Goal: Information Seeking & Learning: Find specific fact

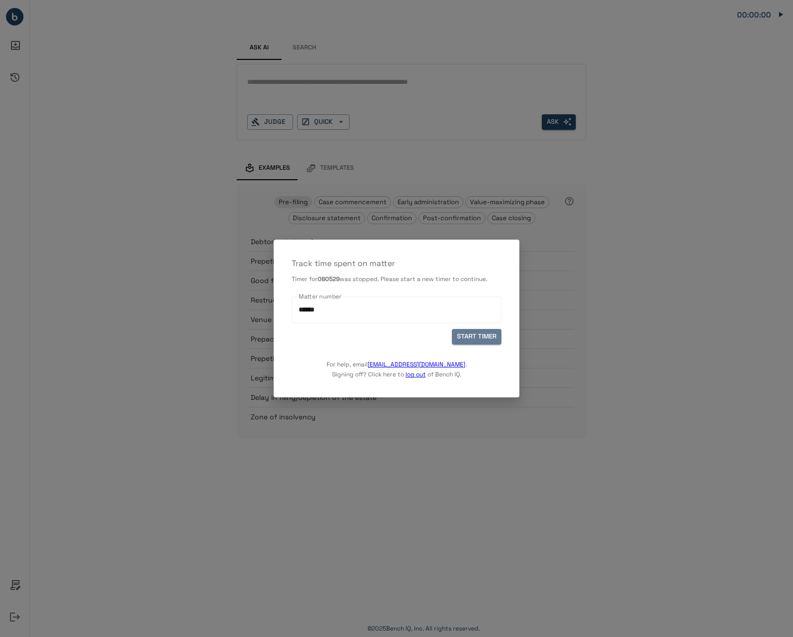
click at [477, 335] on button "START TIMER" at bounding box center [476, 336] width 49 height 15
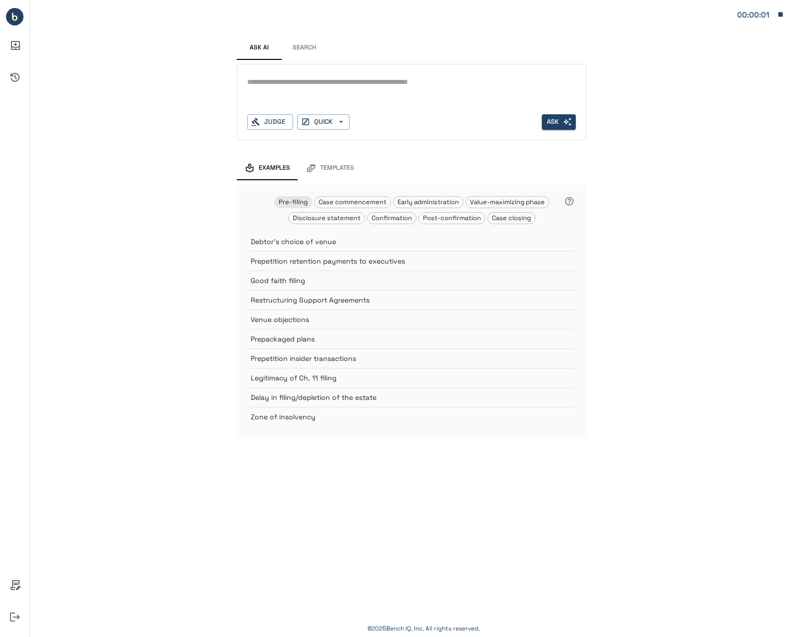
click at [302, 86] on textarea at bounding box center [411, 81] width 328 height 11
type textarea "*****"
click at [295, 52] on button "Search" at bounding box center [303, 48] width 45 height 24
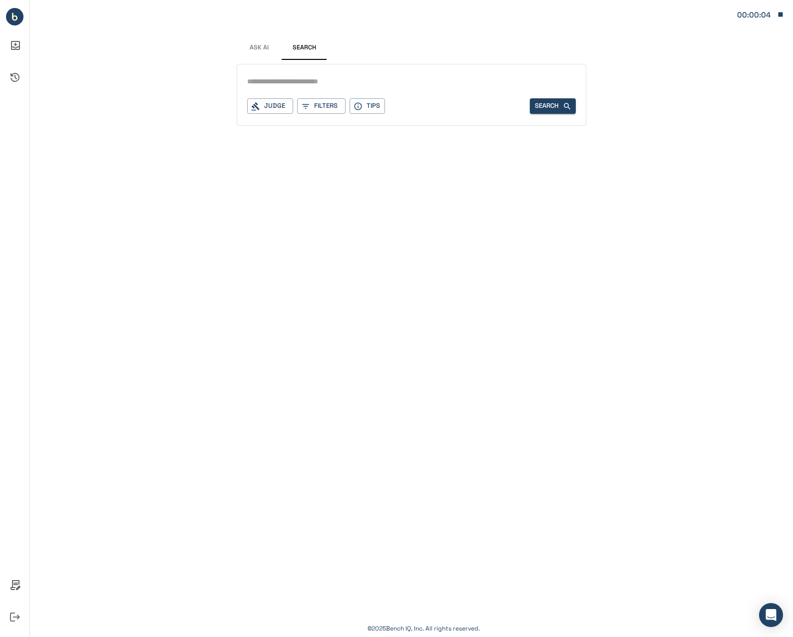
click at [304, 85] on input "text" at bounding box center [411, 81] width 328 height 14
type input "******"
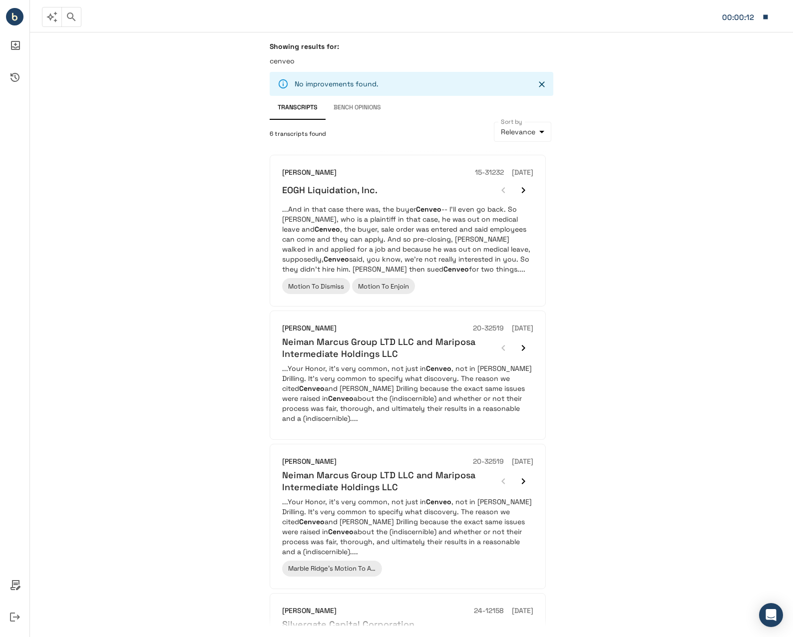
click at [288, 60] on p "cenveo" at bounding box center [411, 61] width 283 height 10
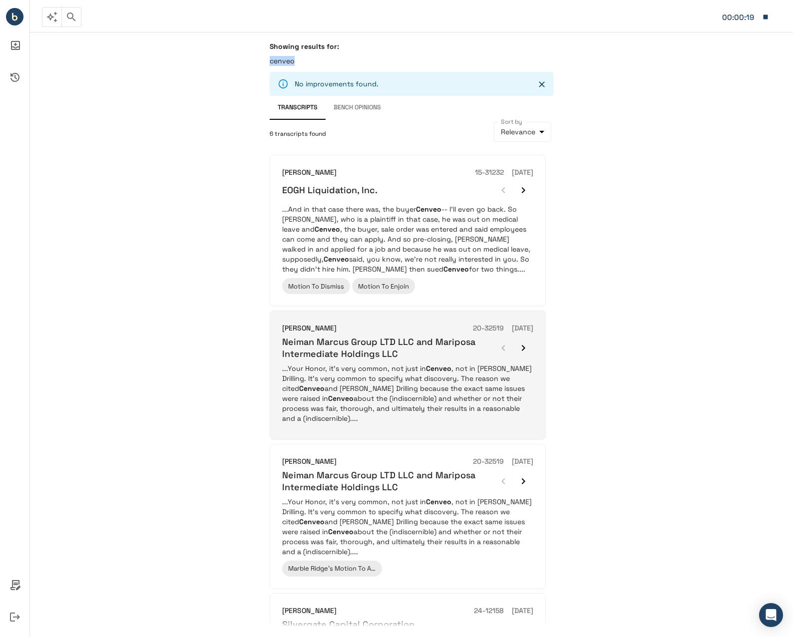
scroll to position [250, 0]
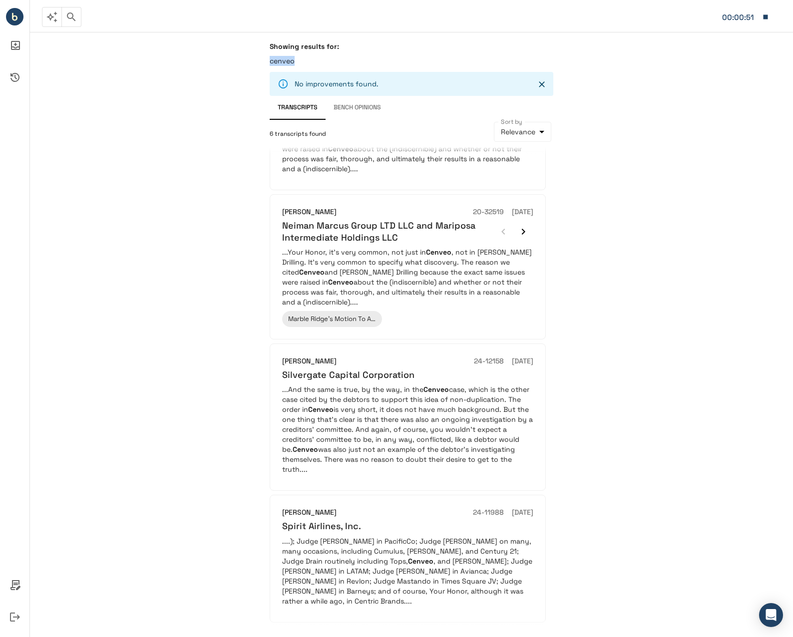
click at [764, 17] on icon "button" at bounding box center [765, 16] width 4 height 4
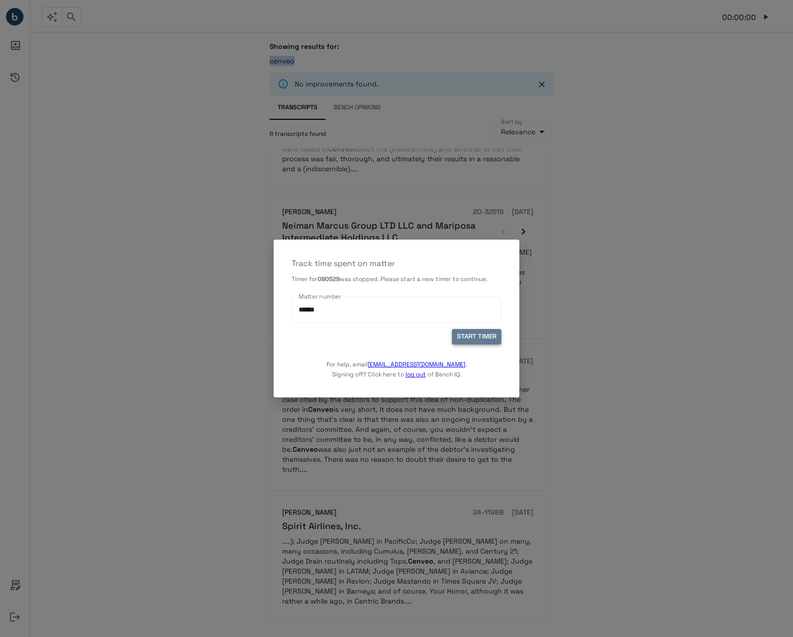
click at [480, 338] on button "START TIMER" at bounding box center [476, 336] width 49 height 15
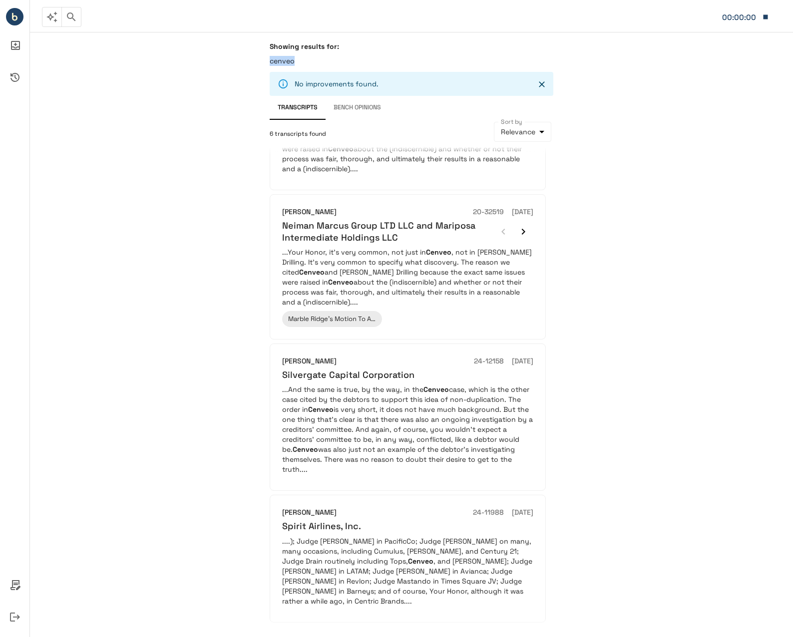
click at [282, 59] on p "cenveo" at bounding box center [411, 61] width 283 height 10
click at [286, 60] on p "cenveo" at bounding box center [411, 61] width 283 height 10
drag, startPoint x: 286, startPoint y: 60, endPoint x: 236, endPoint y: 138, distance: 92.9
click at [245, 136] on div "Showing results for: cenveo No improvements found. Transcripts Bench Opinions 6…" at bounding box center [411, 334] width 763 height 605
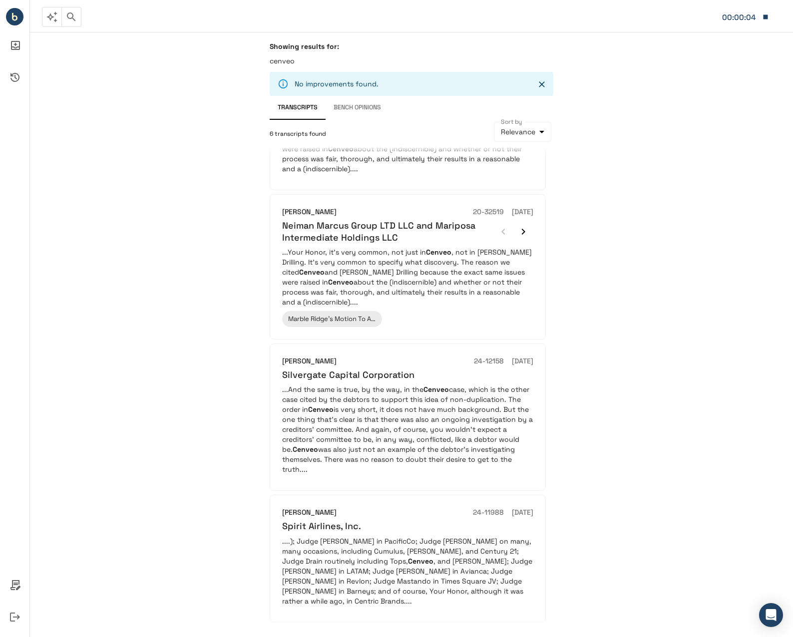
drag, startPoint x: 236, startPoint y: 138, endPoint x: 338, endPoint y: 51, distance: 134.1
click at [326, 47] on h6 "Showing results for:" at bounding box center [411, 46] width 283 height 9
click at [70, 15] on icon "button" at bounding box center [71, 17] width 12 height 12
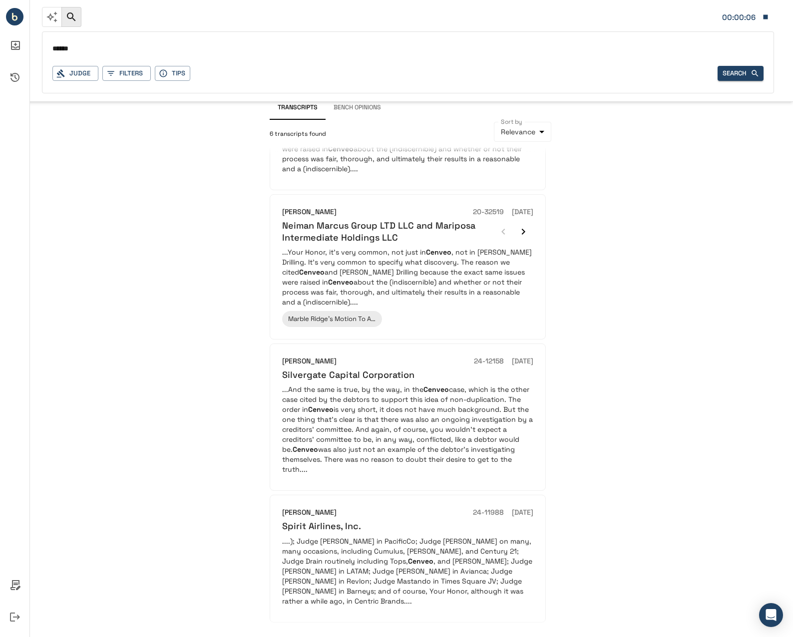
click at [152, 52] on input "******" at bounding box center [407, 49] width 711 height 14
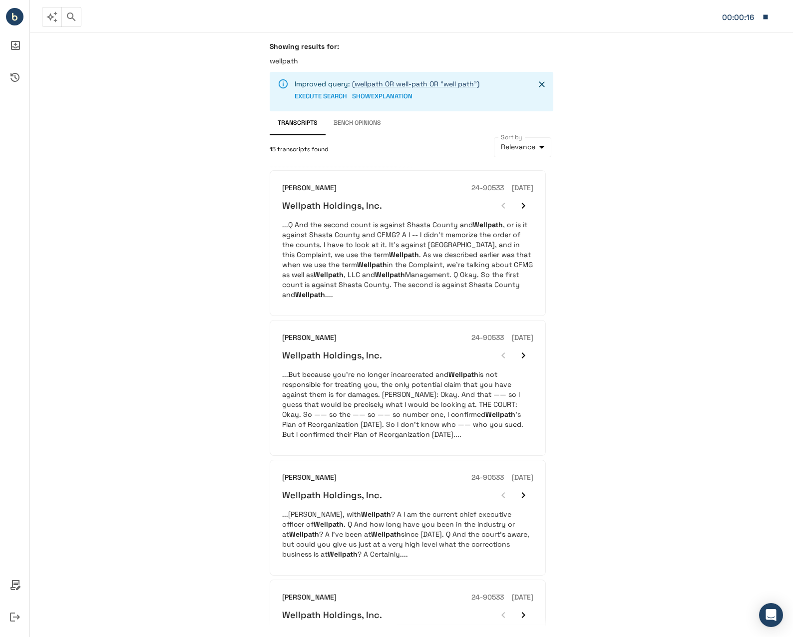
click at [75, 23] on button "button" at bounding box center [71, 17] width 20 height 20
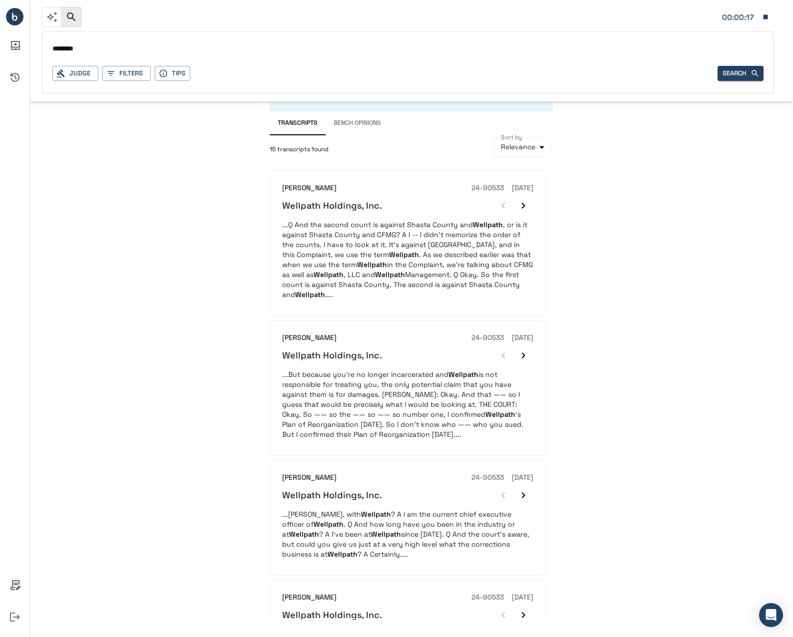
click at [142, 51] on input "********" at bounding box center [407, 49] width 711 height 14
type input "**********"
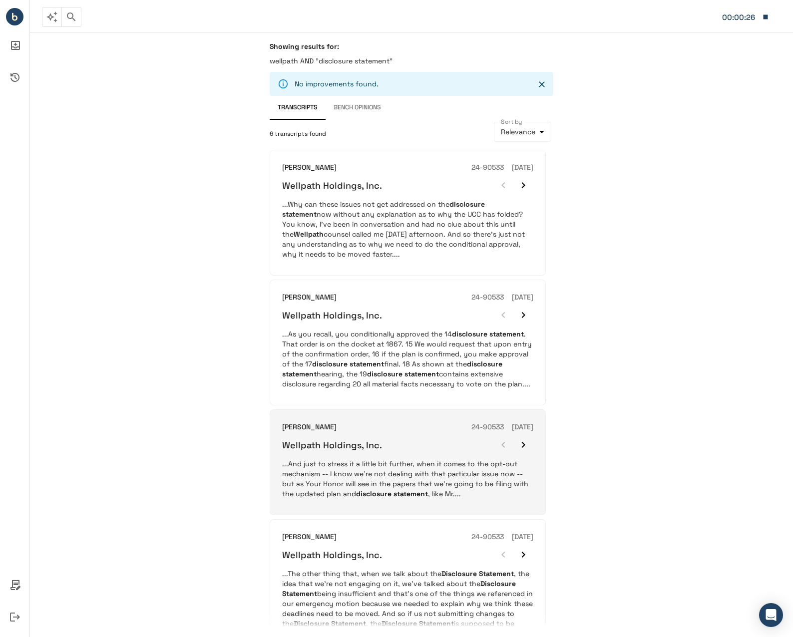
scroll to position [200, 0]
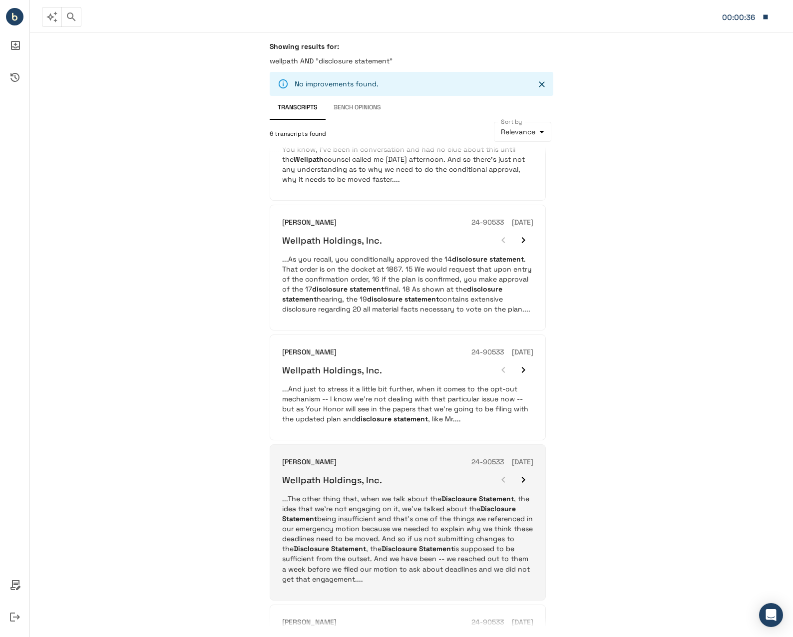
click at [408, 503] on p "...The other thing that, when we talk about the Disclosure Statement , the idea…" at bounding box center [407, 539] width 251 height 90
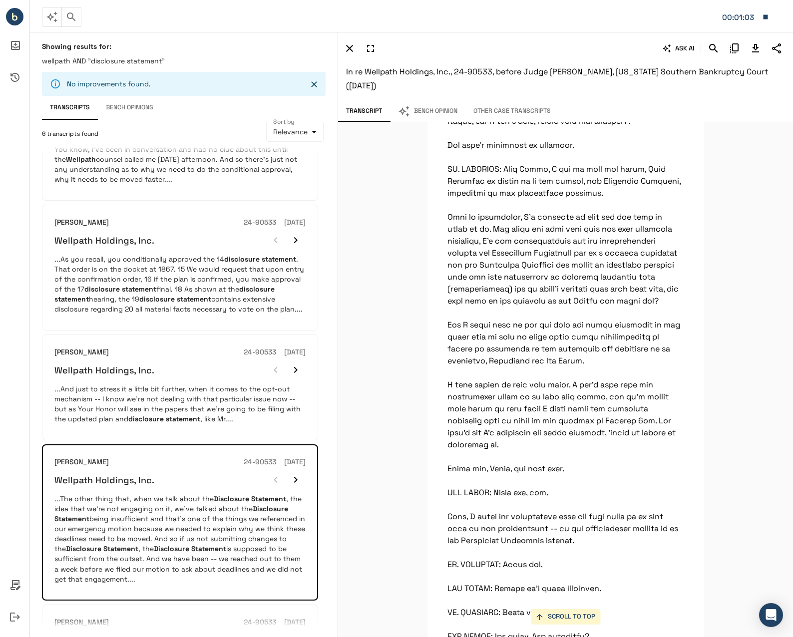
scroll to position [6273, 0]
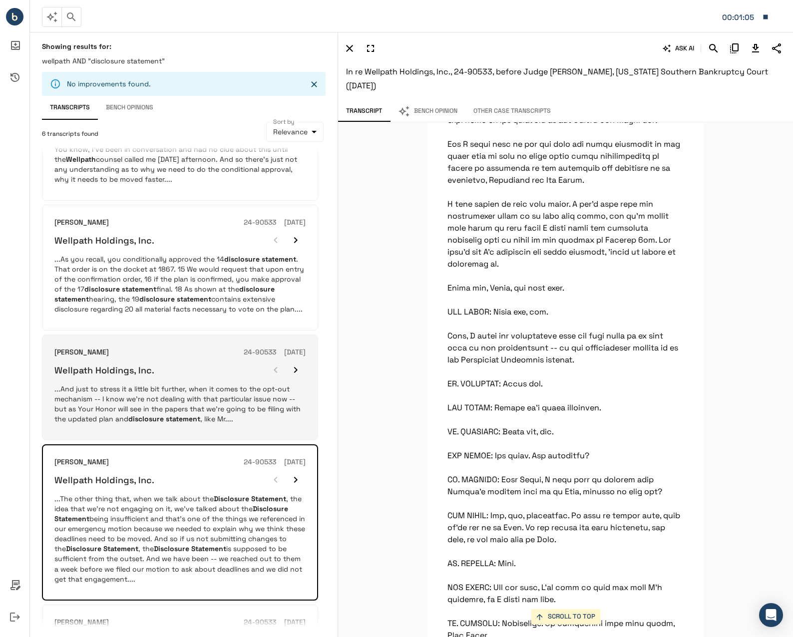
click at [193, 387] on p "...And just to stress it a little bit further, when it comes to the opt-out mec…" at bounding box center [179, 404] width 251 height 40
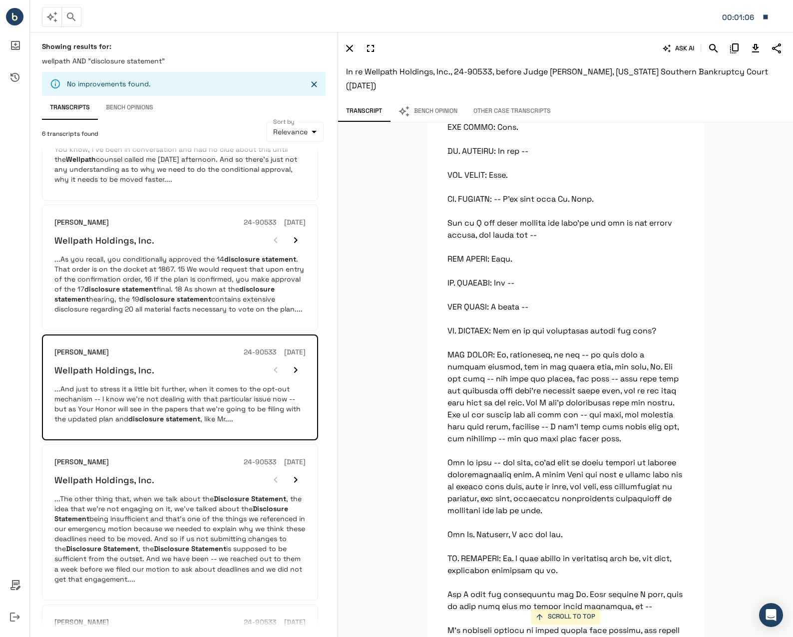
scroll to position [8805, 0]
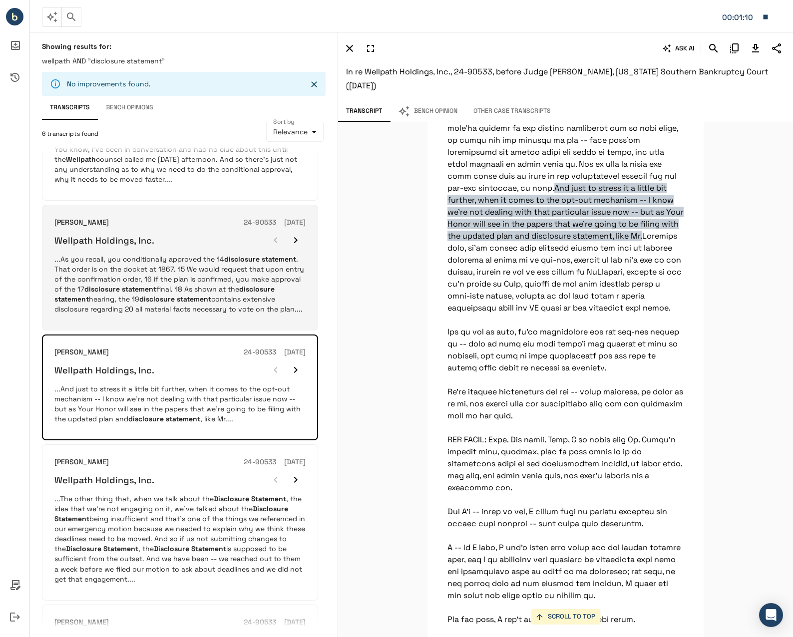
click at [163, 291] on p "...As you recall, you conditionally approved the 14 disclosure statement . That…" at bounding box center [179, 284] width 251 height 60
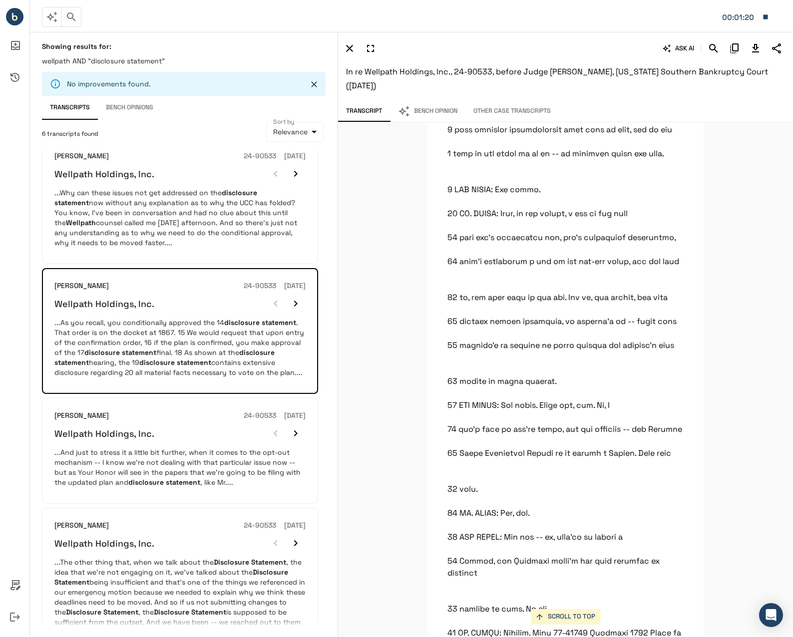
scroll to position [50, 0]
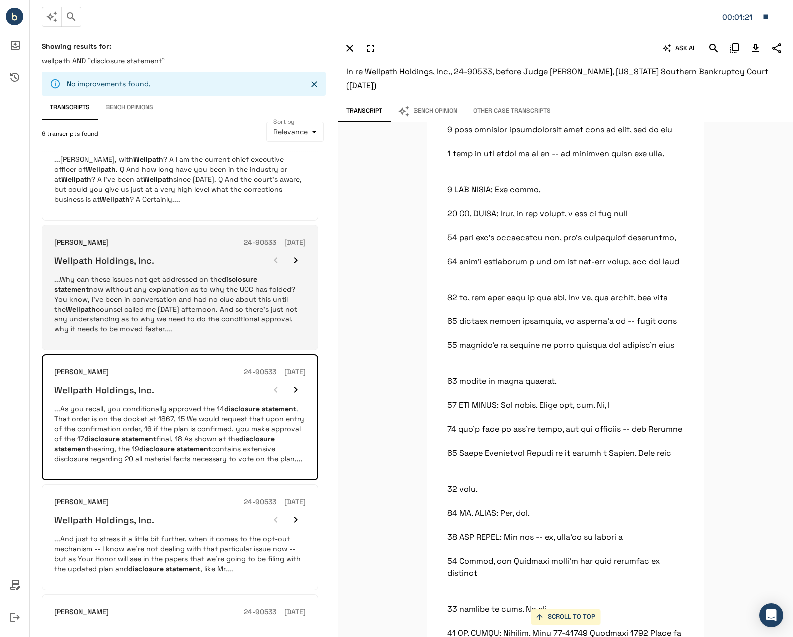
click at [181, 303] on p "...Why can these issues not get addressed on the disclosure statement now witho…" at bounding box center [179, 304] width 251 height 60
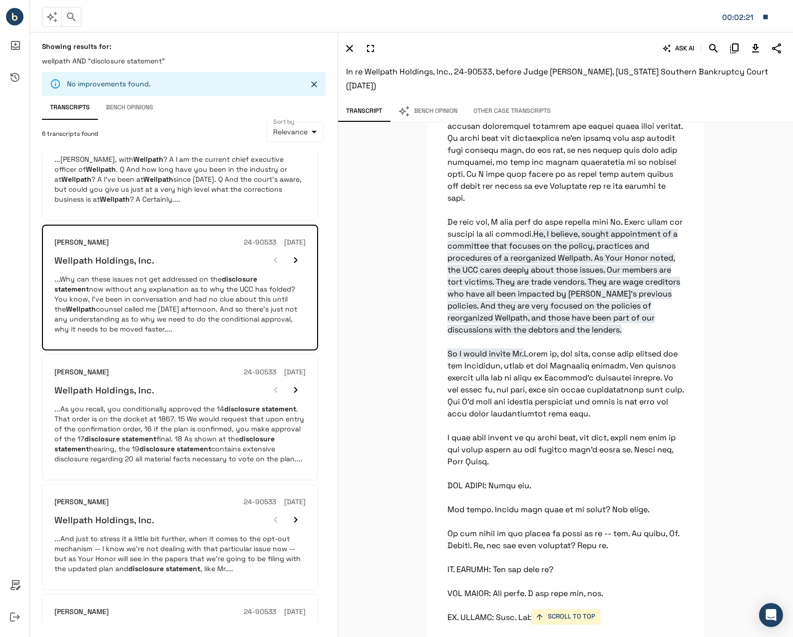
scroll to position [21829, 0]
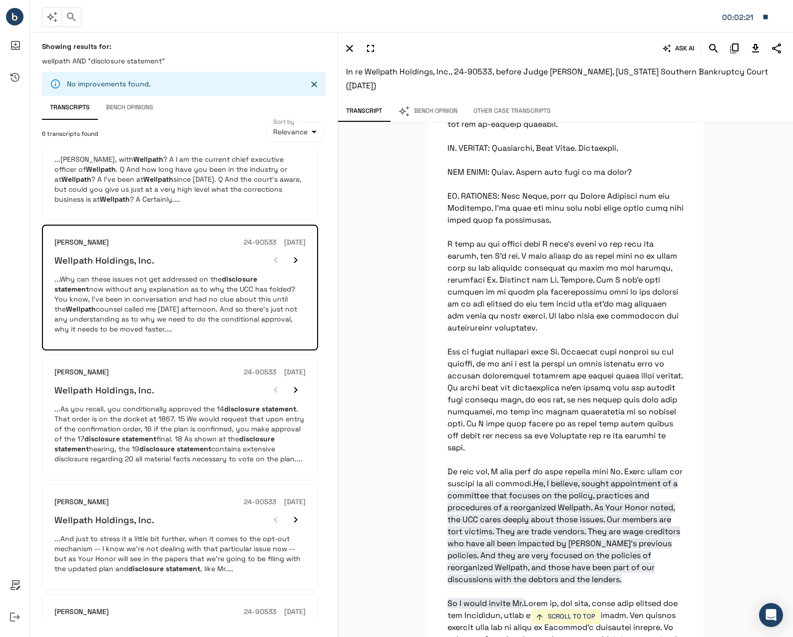
click at [431, 110] on button "Bench Opinion" at bounding box center [427, 111] width 75 height 21
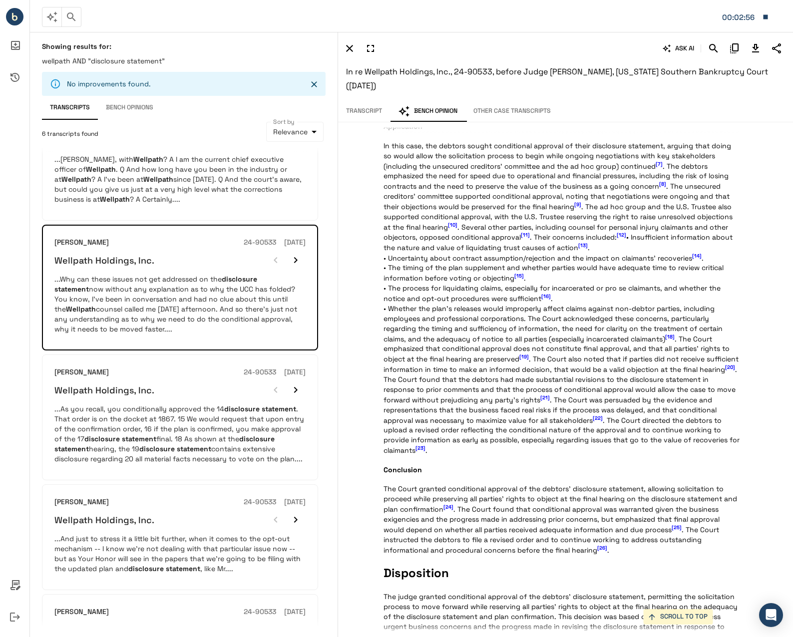
scroll to position [978, 0]
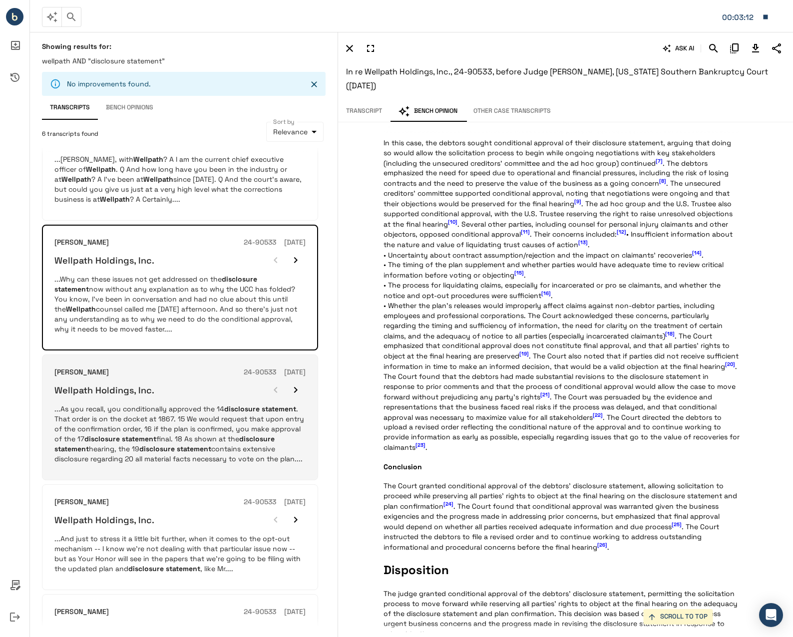
click at [246, 397] on div "Wellpath Holdings, Inc." at bounding box center [179, 390] width 251 height 20
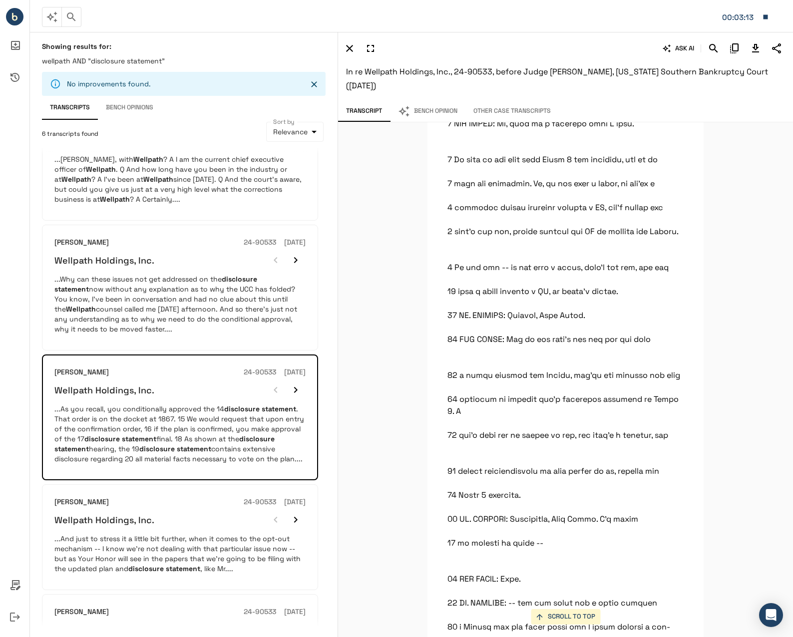
scroll to position [37432, 0]
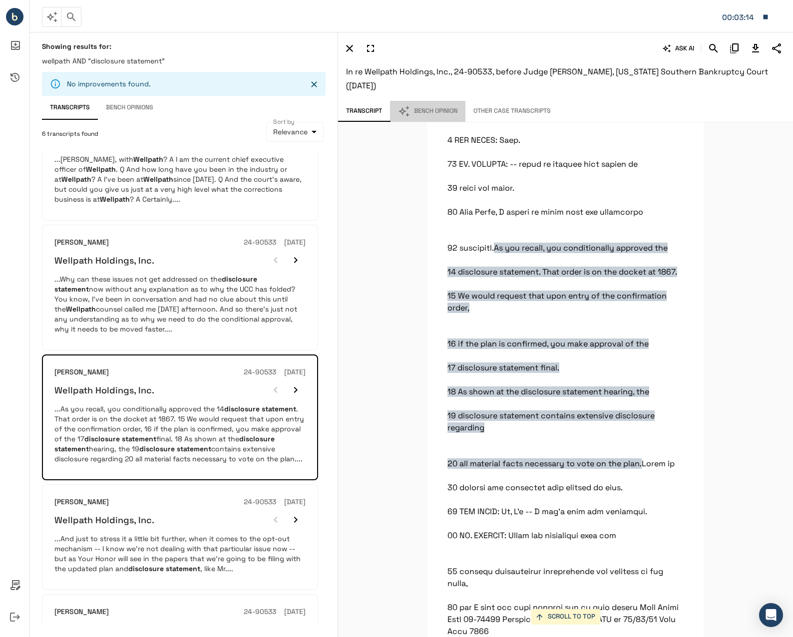
click at [440, 111] on button "Bench Opinion" at bounding box center [427, 111] width 75 height 21
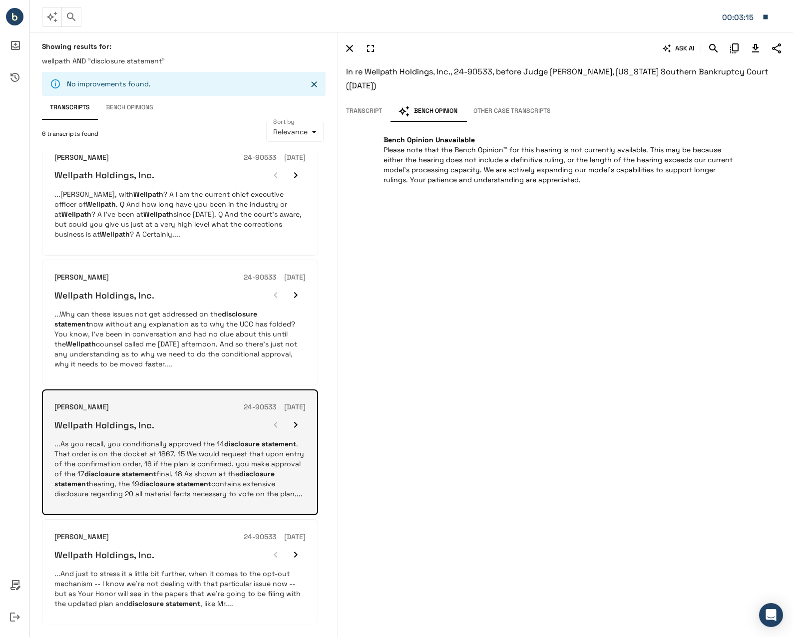
scroll to position [0, 0]
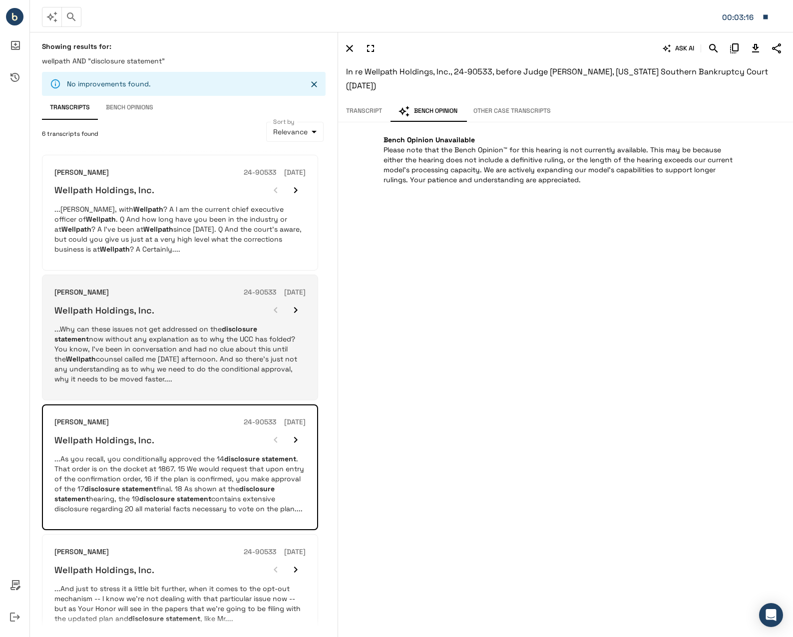
click at [175, 346] on p "...Why can these issues not get addressed on the disclosure statement now witho…" at bounding box center [179, 354] width 251 height 60
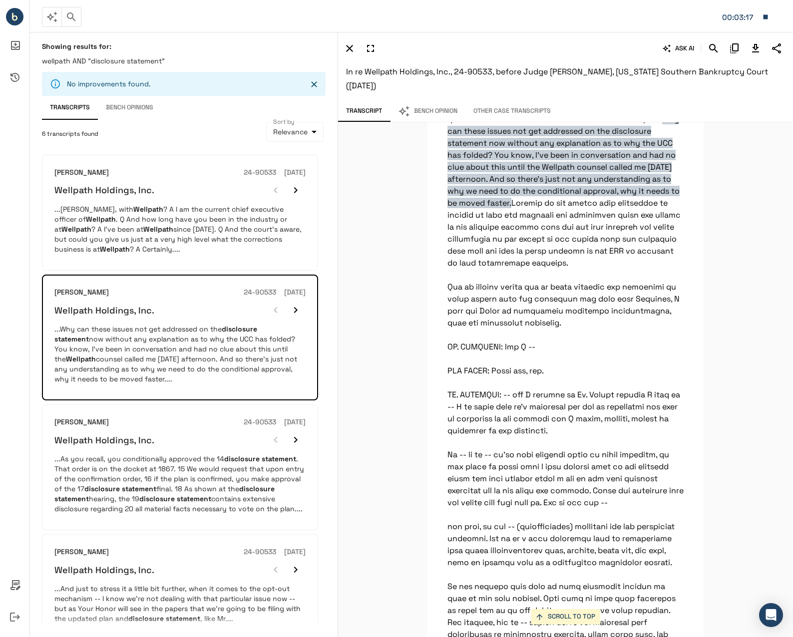
scroll to position [22627, 0]
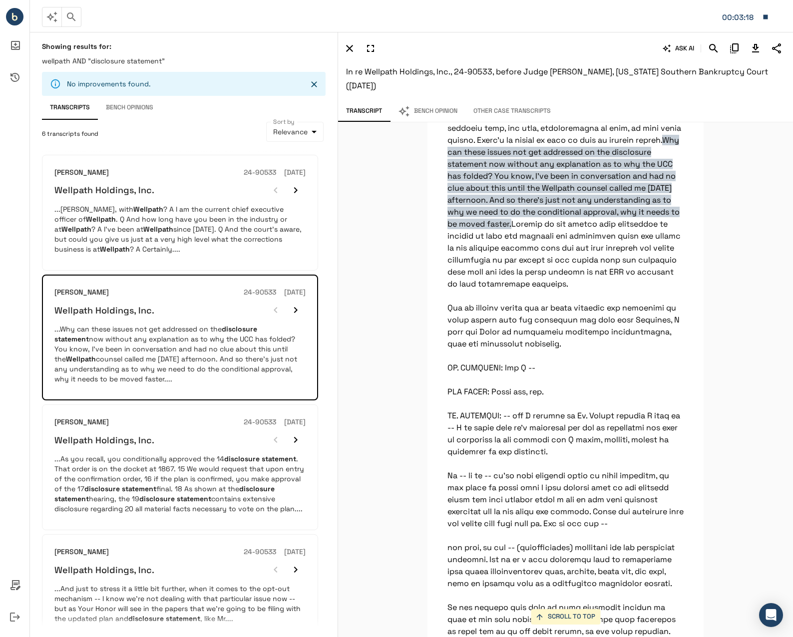
click at [447, 106] on button "Bench Opinion" at bounding box center [427, 111] width 75 height 21
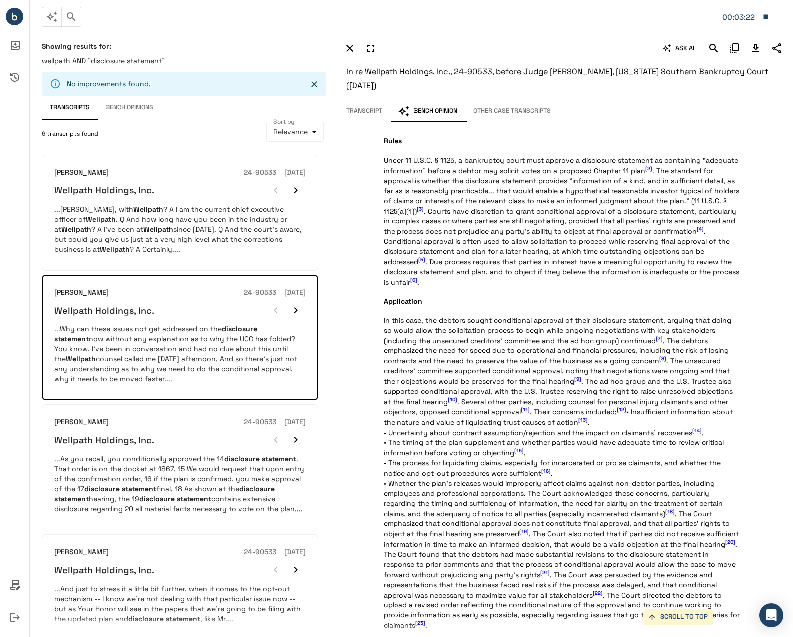
scroll to position [898, 0]
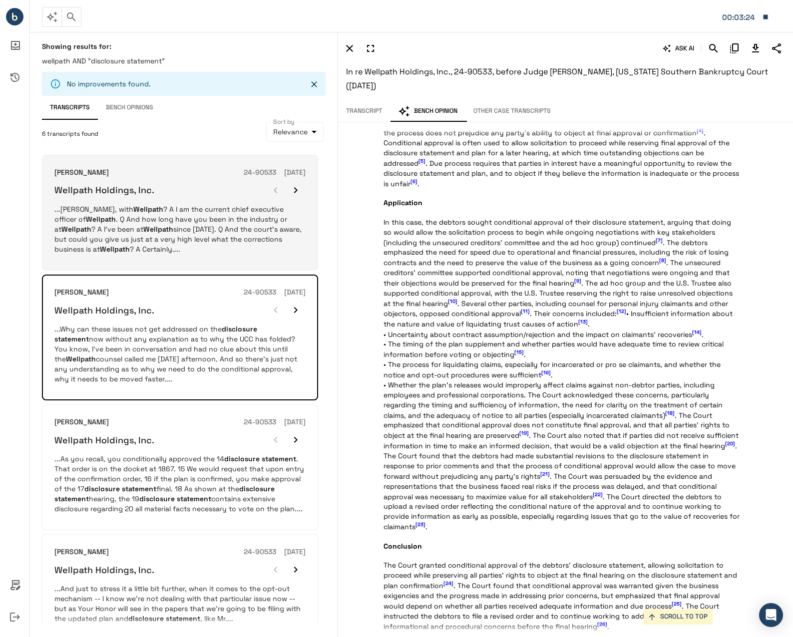
click at [198, 179] on div "[PERSON_NAME] 24-90533 [DATE] Wellpath Holdings, Inc." at bounding box center [179, 183] width 251 height 33
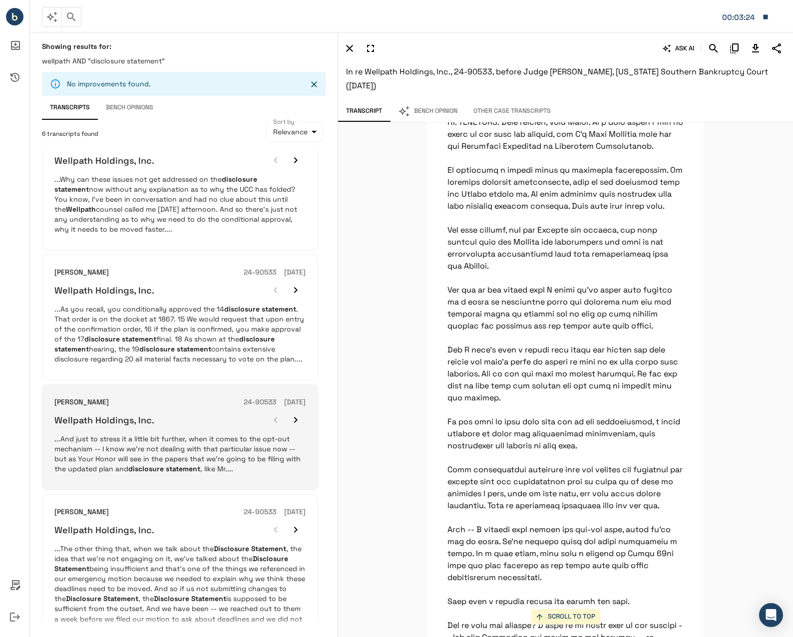
scroll to position [200, 0]
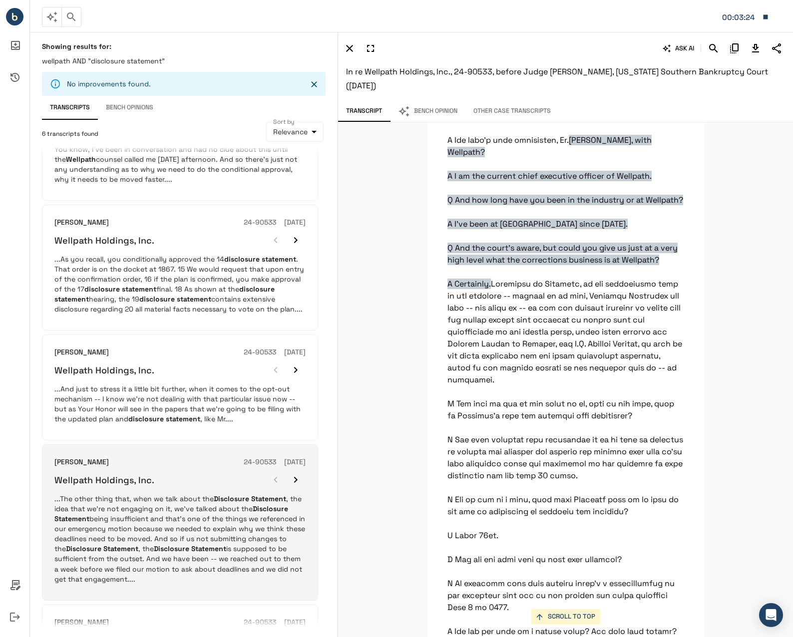
click at [172, 485] on div "Wellpath Holdings, Inc." at bounding box center [179, 480] width 251 height 20
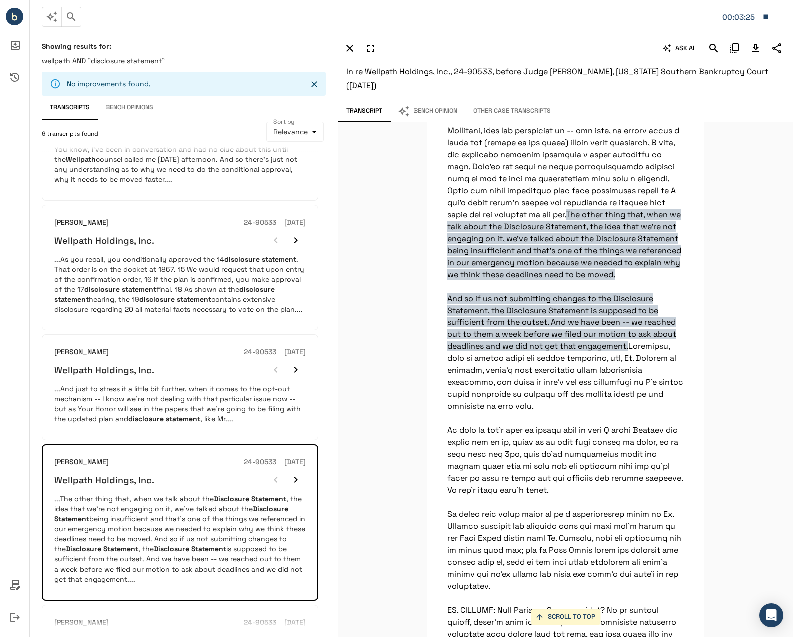
scroll to position [3133, 0]
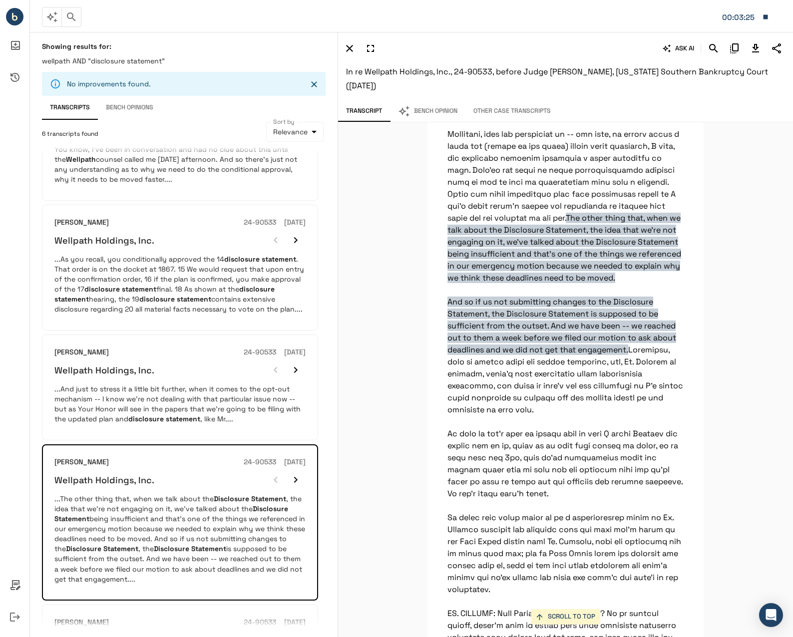
click at [428, 120] on button "Bench Opinion" at bounding box center [427, 111] width 75 height 21
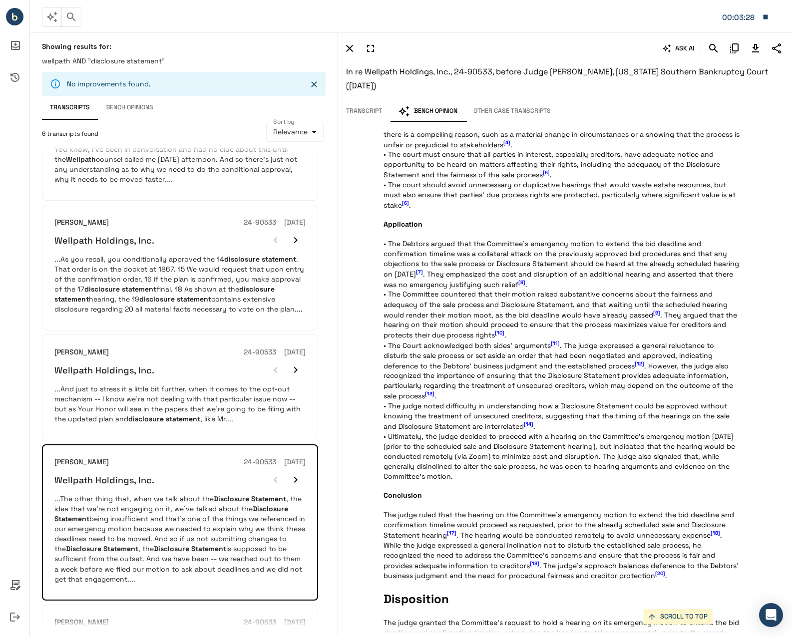
scroll to position [963, 0]
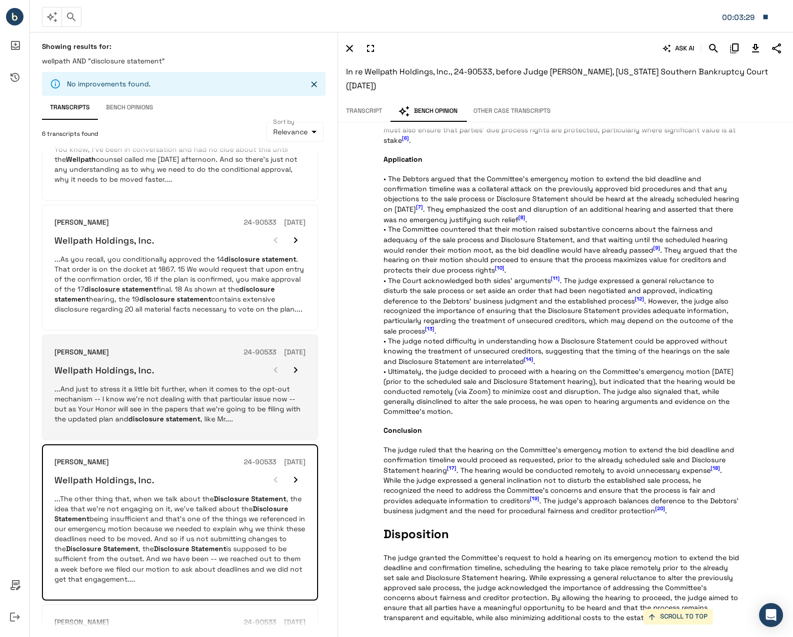
click at [178, 390] on p "...And just to stress it a little bit further, when it comes to the opt-out mec…" at bounding box center [179, 404] width 251 height 40
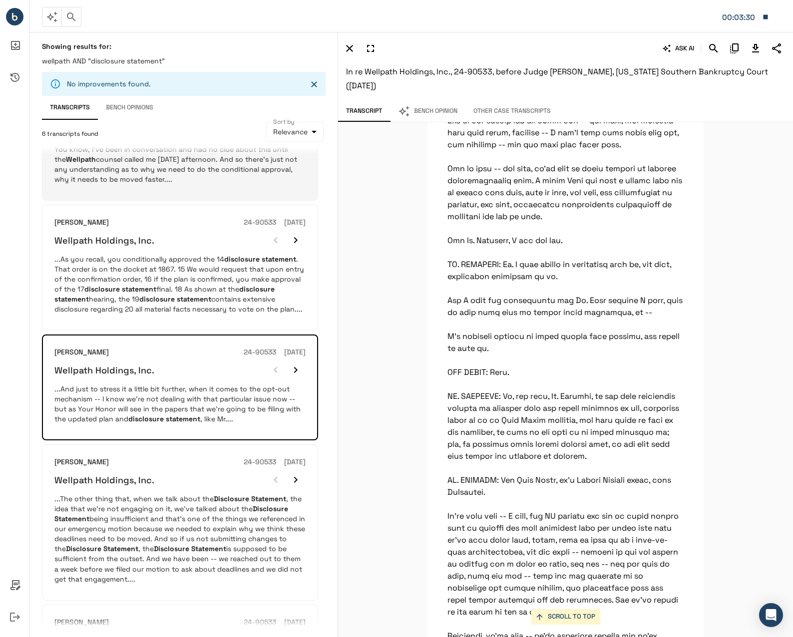
scroll to position [8805, 0]
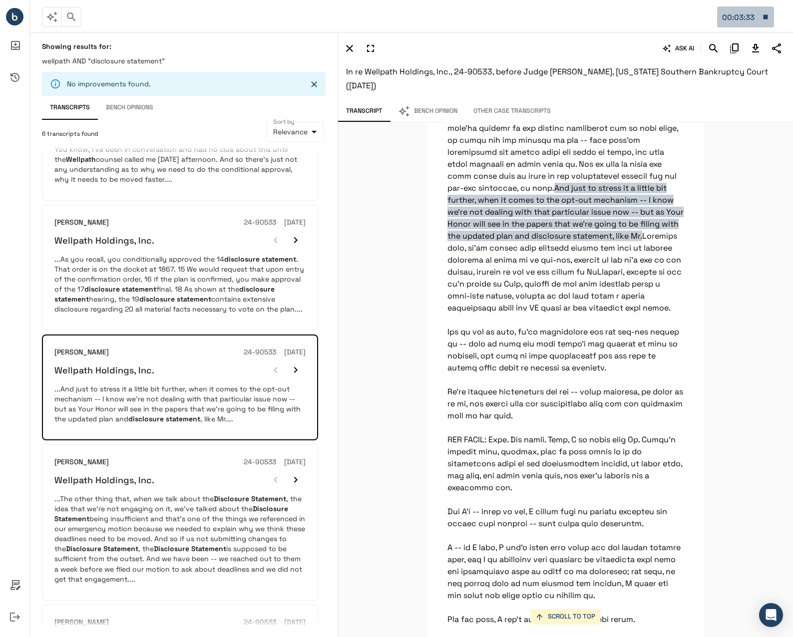
click at [760, 16] on button "00:03:33" at bounding box center [745, 16] width 57 height 21
